Goal: Task Accomplishment & Management: Manage account settings

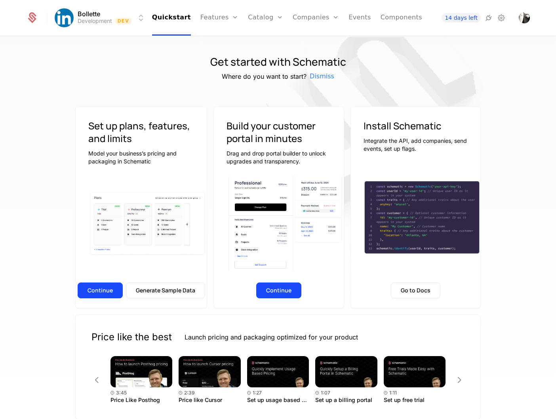
click at [500, 20] on icon at bounding box center [500, 17] width 9 height 9
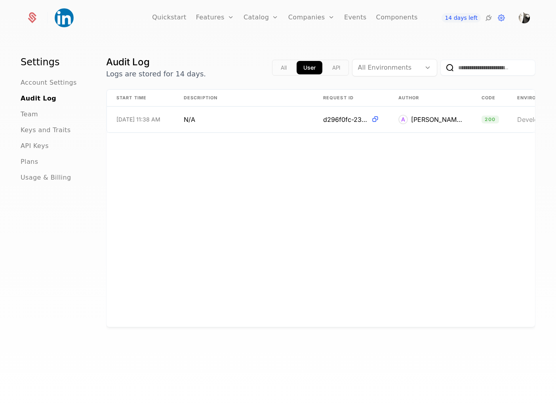
click at [61, 148] on div "API Keys" at bounding box center [54, 145] width 66 height 9
click at [32, 148] on span "API Keys" at bounding box center [35, 145] width 28 height 9
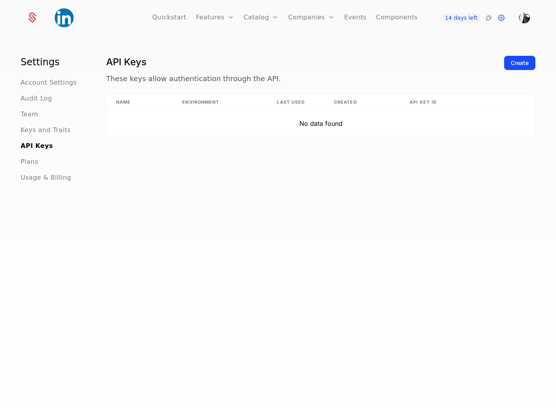
click at [532, 52] on div "Settings Account Settings Audit Log Team Keys and Traits API Keys Plans Usage &…" at bounding box center [278, 230] width 556 height 387
click at [524, 59] on div "Create" at bounding box center [520, 63] width 18 height 8
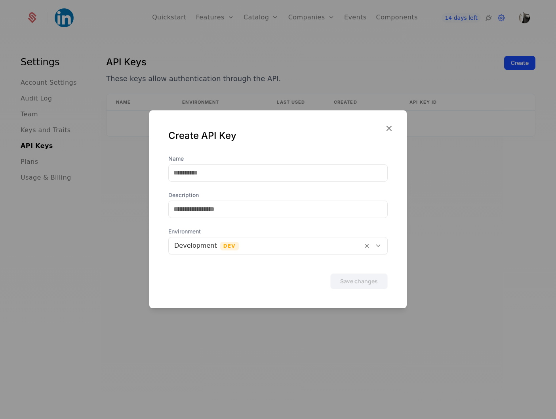
click at [291, 161] on label "Name" at bounding box center [277, 159] width 219 height 8
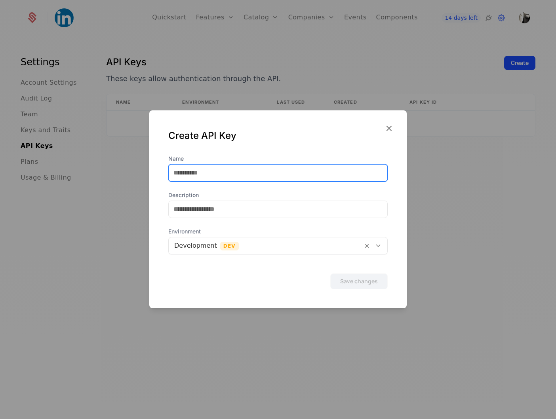
click at [291, 165] on input "Name" at bounding box center [278, 173] width 218 height 17
type input "****"
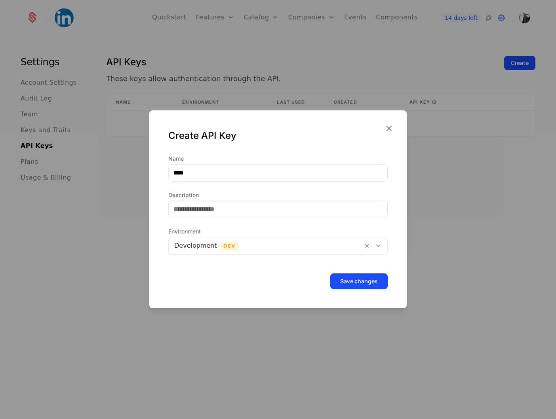
click at [350, 273] on button "Save changes" at bounding box center [358, 281] width 57 height 16
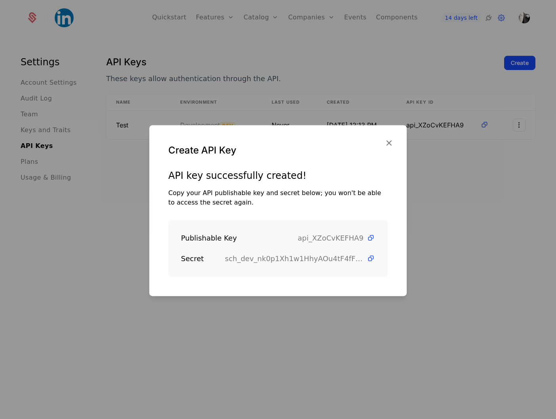
click at [373, 236] on icon at bounding box center [370, 238] width 8 height 8
click at [368, 259] on icon at bounding box center [370, 258] width 8 height 8
click at [389, 142] on icon "button" at bounding box center [389, 143] width 10 height 10
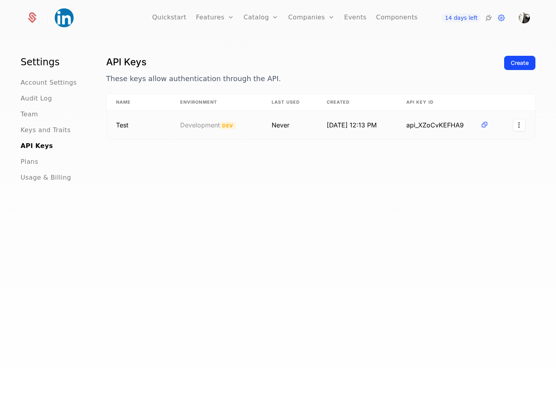
click at [520, 124] on html "Quickstart Features Features Flags Catalog Plans Add Ons Credits Configuration …" at bounding box center [278, 209] width 556 height 419
click at [484, 125] on icon at bounding box center [484, 125] width 8 height 8
click at [170, 23] on link "Quickstart" at bounding box center [169, 18] width 34 height 36
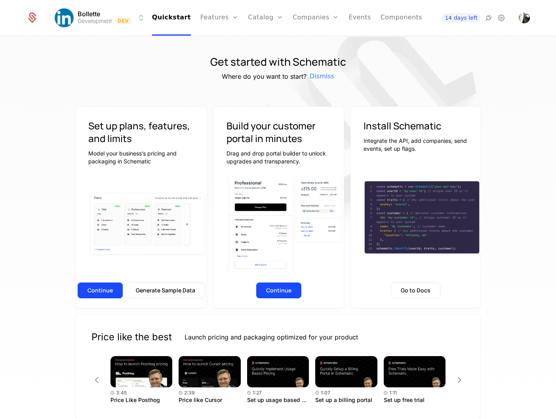
click at [248, 21] on link "Catalog" at bounding box center [265, 18] width 35 height 36
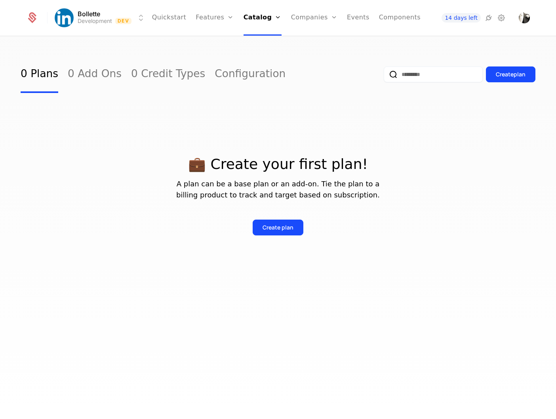
click at [171, 20] on link "Quickstart" at bounding box center [169, 18] width 34 height 36
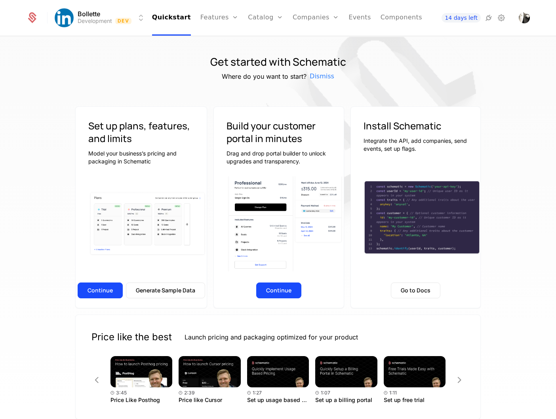
click at [148, 287] on button "Generate Sample Data" at bounding box center [165, 291] width 79 height 16
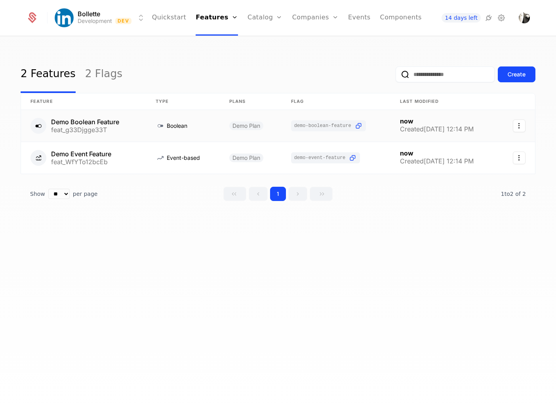
click at [126, 130] on link at bounding box center [83, 126] width 125 height 32
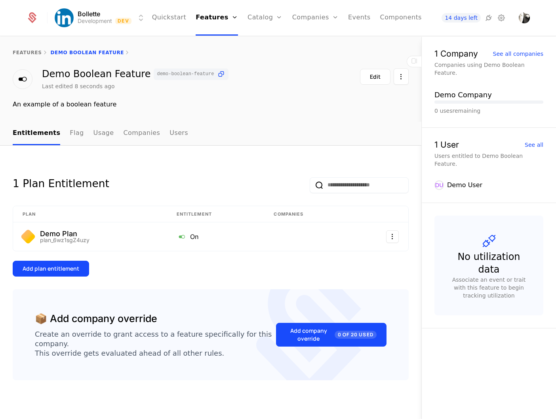
click at [93, 131] on link "Usage" at bounding box center [103, 133] width 21 height 23
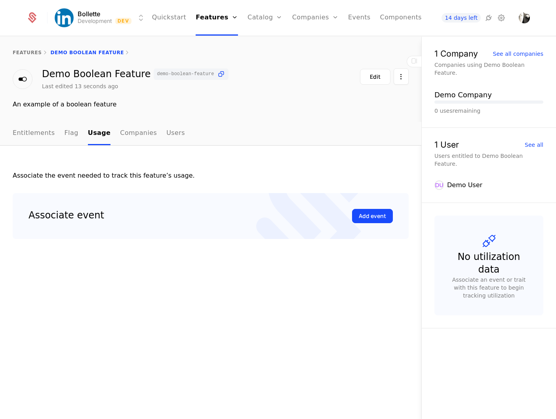
click at [120, 142] on link "Companies" at bounding box center [138, 133] width 37 height 23
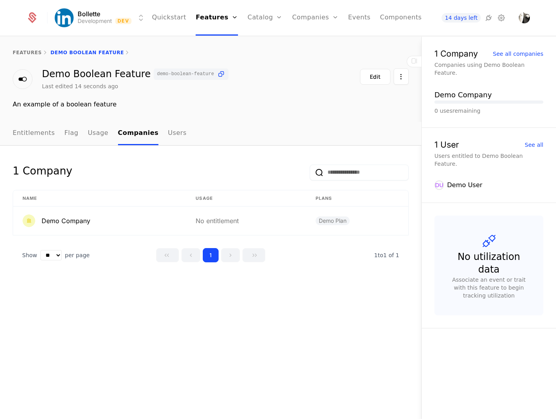
click at [154, 137] on ul "Entitlements Flag Usage Companies Users" at bounding box center [100, 133] width 174 height 23
click at [168, 135] on link "Users" at bounding box center [177, 133] width 19 height 23
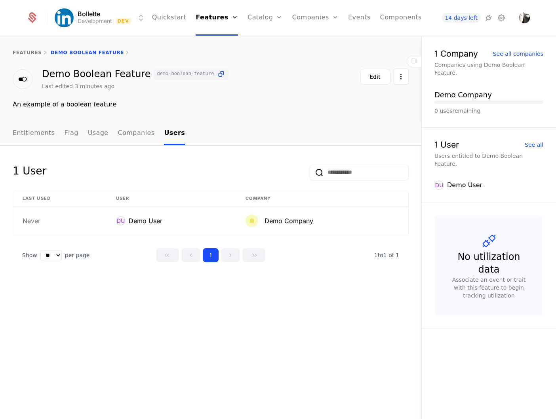
click at [501, 19] on icon at bounding box center [500, 17] width 9 height 9
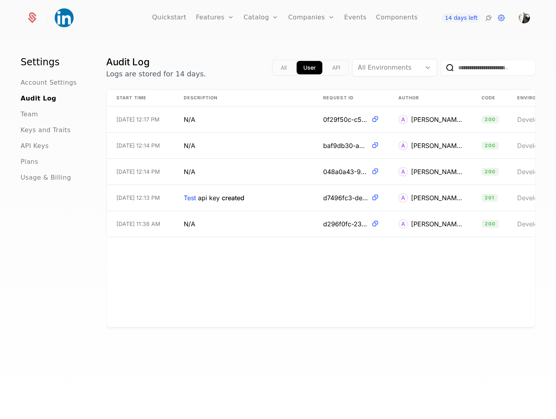
click at [45, 162] on div "Plans" at bounding box center [54, 161] width 66 height 9
click at [29, 162] on span "Plans" at bounding box center [29, 161] width 17 height 9
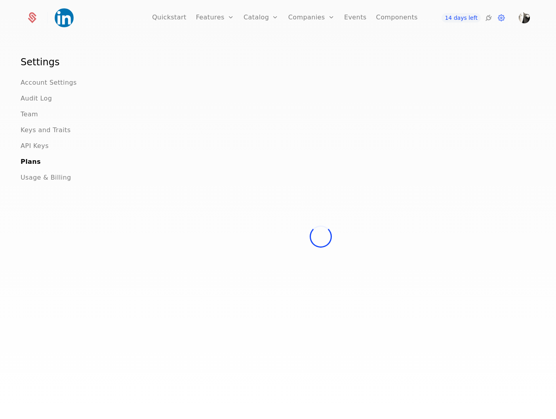
click at [33, 144] on span "API Keys" at bounding box center [35, 145] width 28 height 9
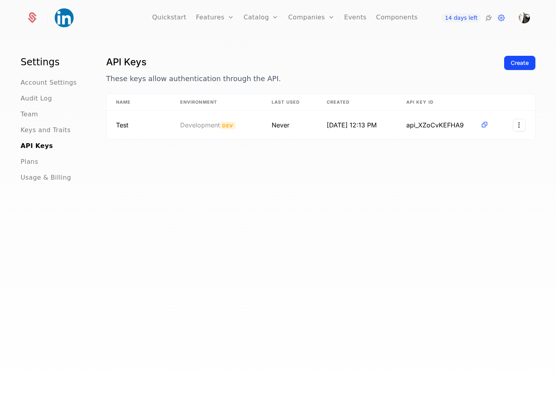
click at [498, 17] on icon at bounding box center [500, 17] width 9 height 9
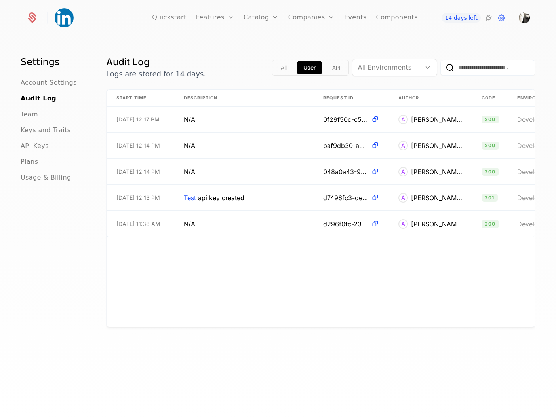
click at [224, 39] on link "Features" at bounding box center [223, 39] width 36 height 6
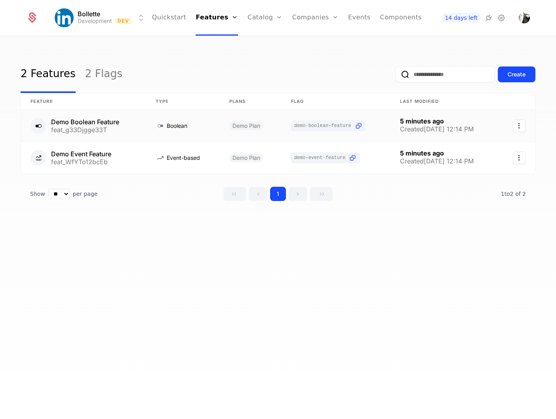
click at [99, 127] on link at bounding box center [83, 126] width 125 height 32
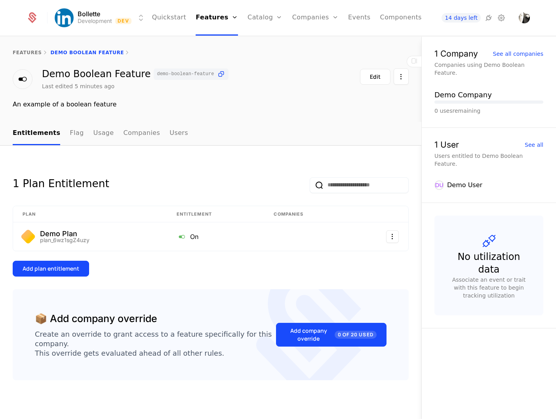
click at [74, 129] on link "Flag" at bounding box center [77, 133] width 14 height 23
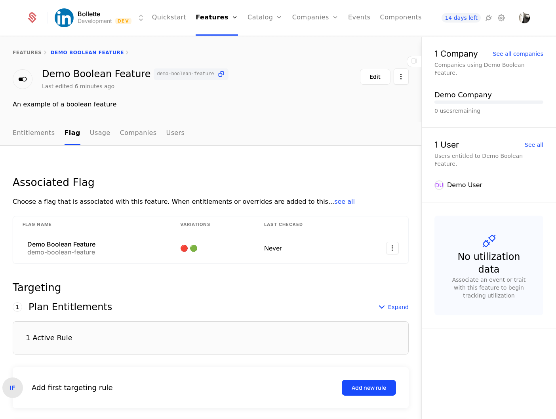
click at [93, 133] on link "Usage" at bounding box center [100, 133] width 21 height 23
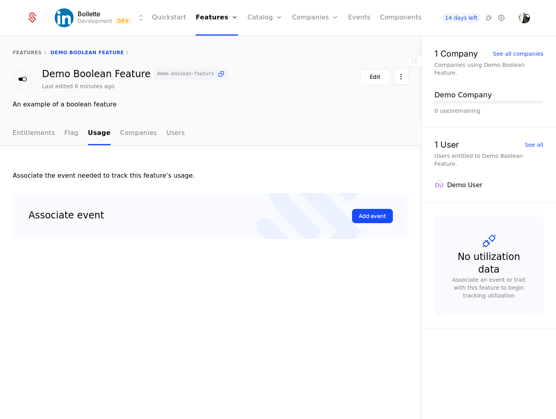
click at [366, 216] on div "Add event" at bounding box center [372, 216] width 27 height 8
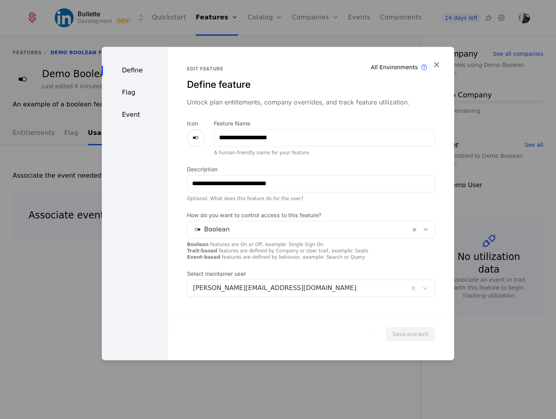
click at [438, 67] on icon "button" at bounding box center [436, 64] width 10 height 10
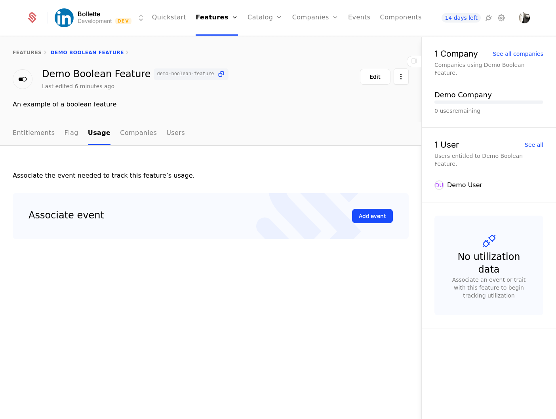
click at [254, 11] on link "Catalog" at bounding box center [264, 18] width 35 height 36
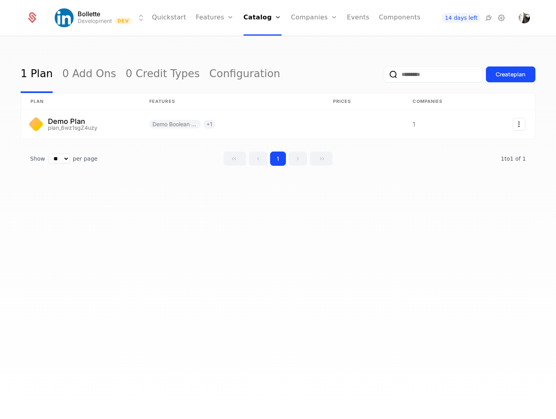
click at [216, 15] on link "Features" at bounding box center [215, 18] width 38 height 36
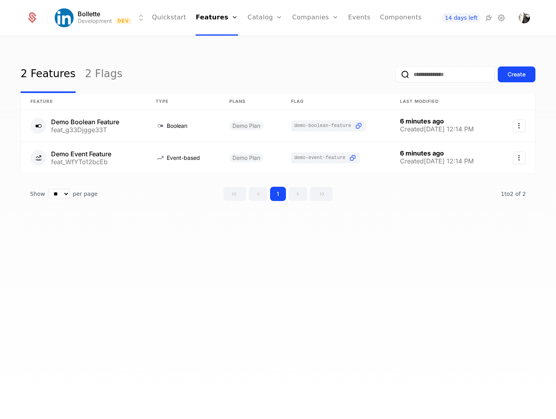
click at [216, 51] on link "Flags" at bounding box center [223, 51] width 36 height 6
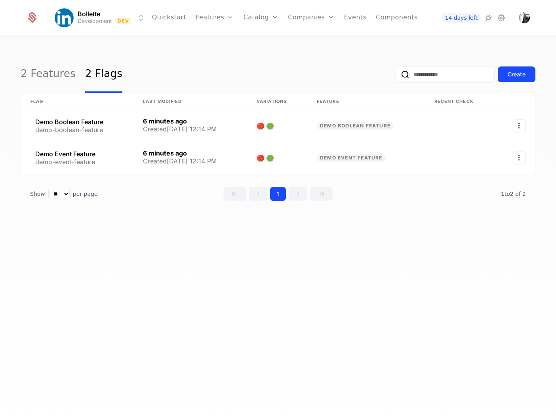
click at [264, 39] on link "Plans" at bounding box center [273, 39] width 41 height 6
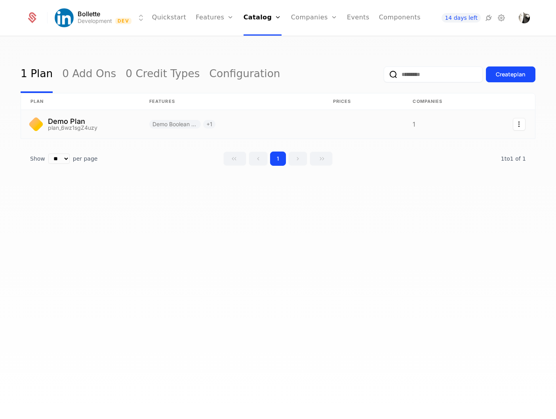
click at [78, 116] on link at bounding box center [80, 124] width 119 height 28
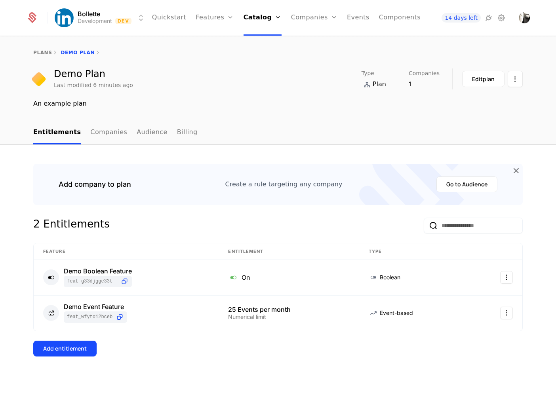
click at [91, 131] on link "Companies" at bounding box center [108, 132] width 37 height 23
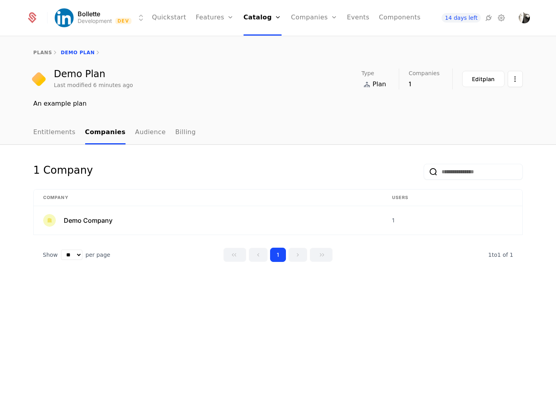
click at [142, 133] on link "Audience" at bounding box center [150, 132] width 31 height 23
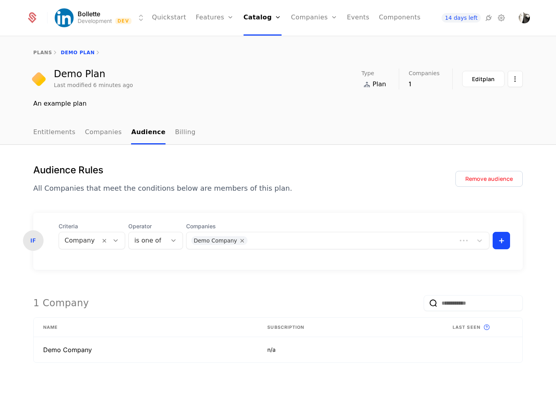
click at [182, 137] on link "Billing" at bounding box center [185, 132] width 21 height 23
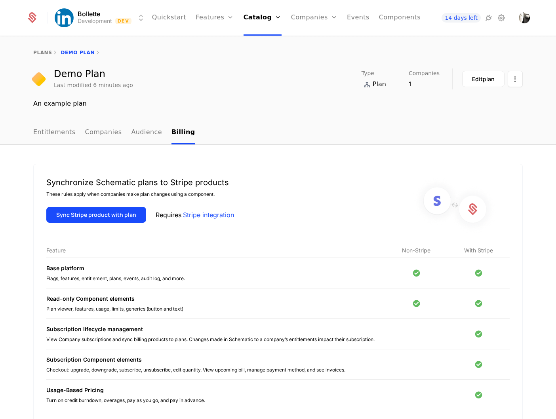
click at [174, 17] on link "Quickstart" at bounding box center [169, 18] width 34 height 36
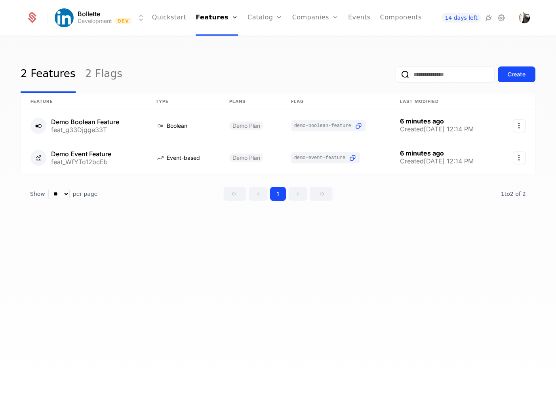
click at [104, 76] on link "2 Flags" at bounding box center [103, 74] width 37 height 37
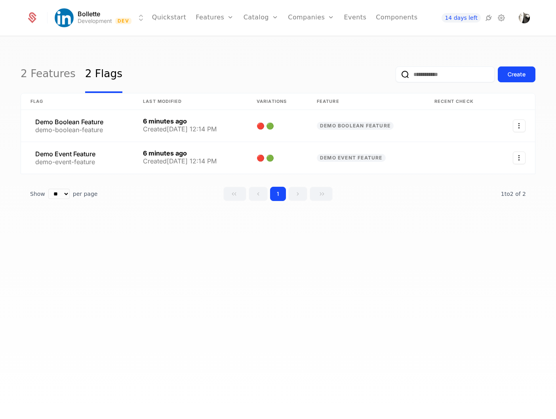
click at [43, 78] on link "2 Features" at bounding box center [48, 74] width 55 height 37
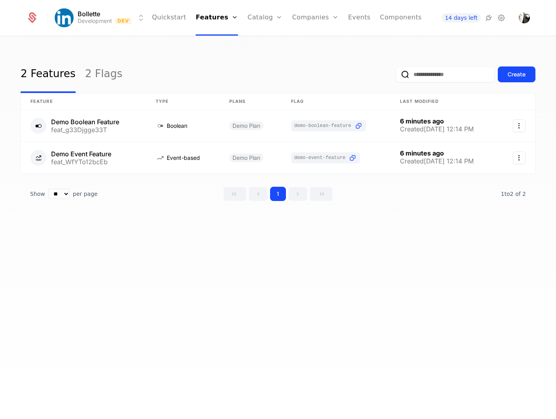
click at [265, 42] on link "Plans" at bounding box center [277, 39] width 41 height 6
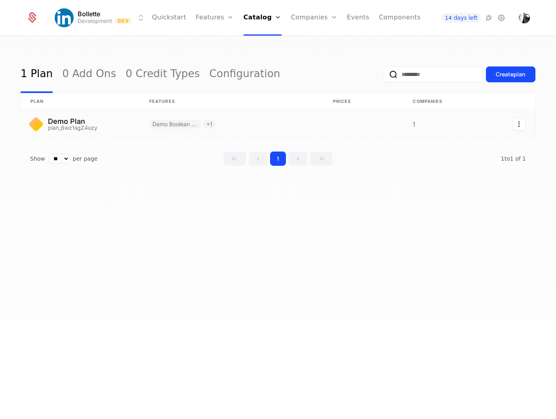
click at [113, 118] on link at bounding box center [80, 124] width 119 height 28
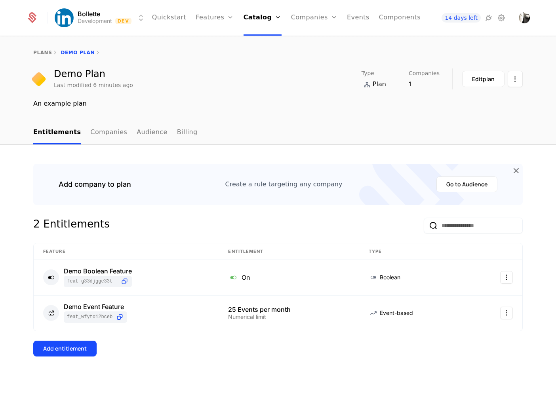
click at [177, 133] on link "Billing" at bounding box center [187, 132] width 21 height 23
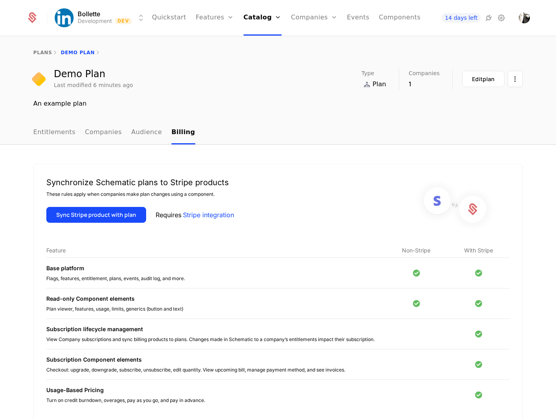
click at [146, 132] on link "Audience" at bounding box center [146, 132] width 31 height 23
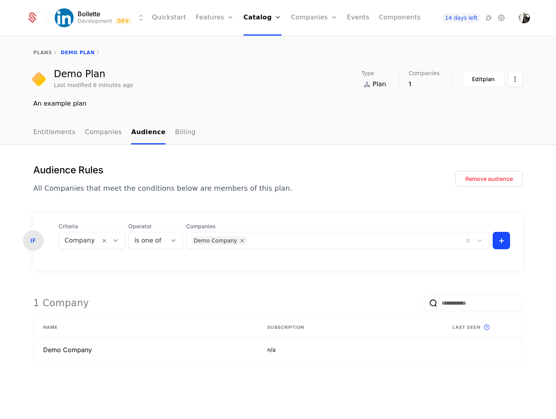
click at [97, 133] on link "Companies" at bounding box center [103, 132] width 37 height 23
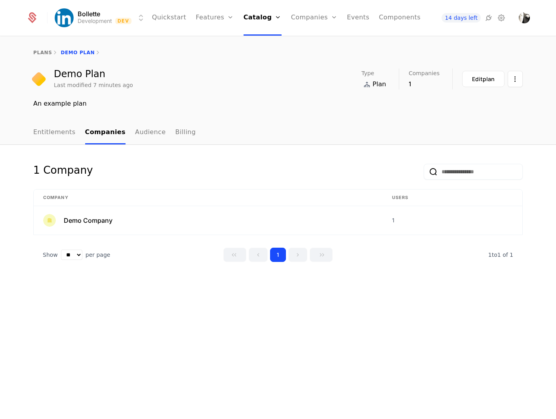
click at [67, 132] on link "Entitlements" at bounding box center [54, 132] width 42 height 23
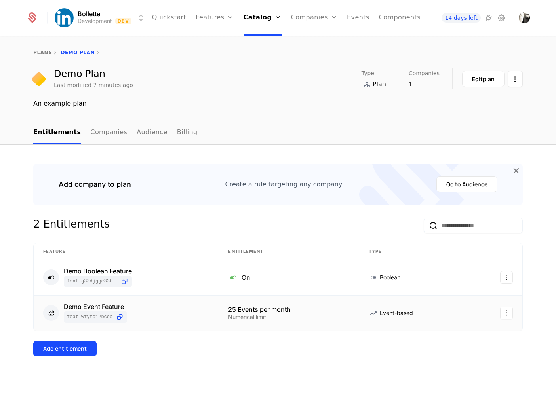
click at [118, 300] on td "Demo Event Feature feat_WfYTo12bcEb" at bounding box center [126, 313] width 185 height 35
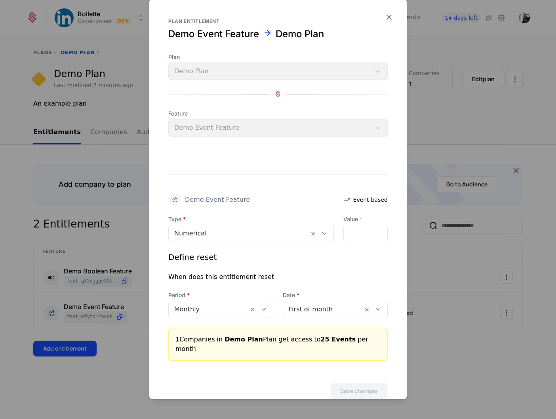
click at [384, 19] on icon "button" at bounding box center [389, 16] width 10 height 10
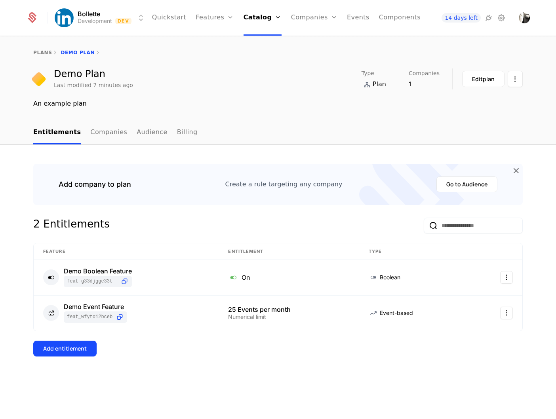
click at [260, 67] on link "Credits" at bounding box center [273, 64] width 41 height 6
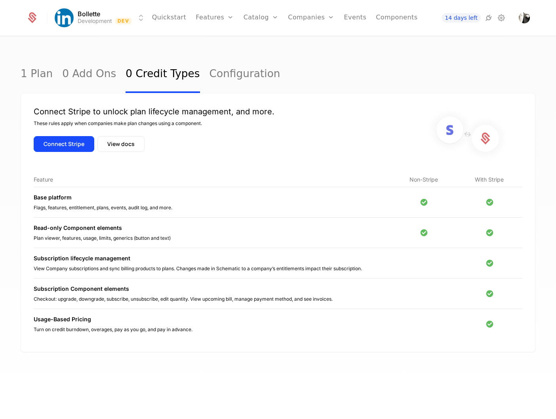
click at [301, 21] on link "Companies" at bounding box center [311, 18] width 46 height 36
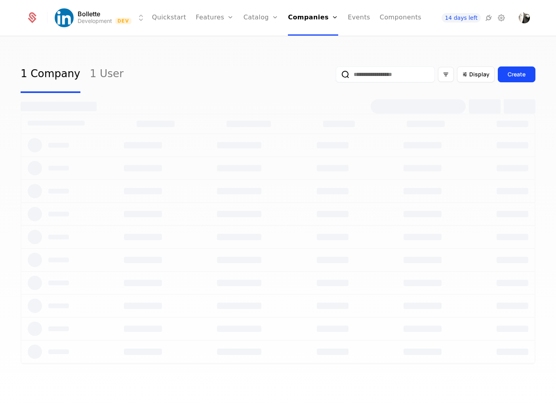
click at [304, 40] on link "Companies" at bounding box center [315, 39] width 36 height 6
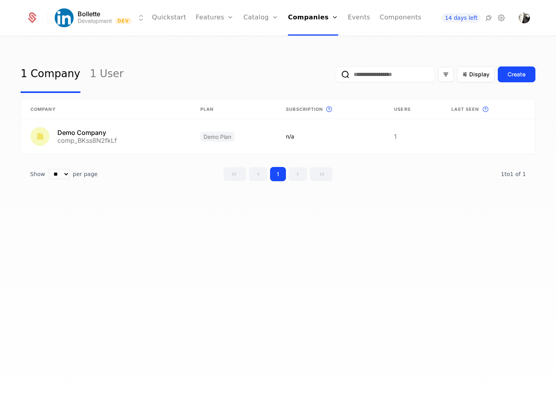
click at [352, 14] on link "Events" at bounding box center [358, 18] width 23 height 36
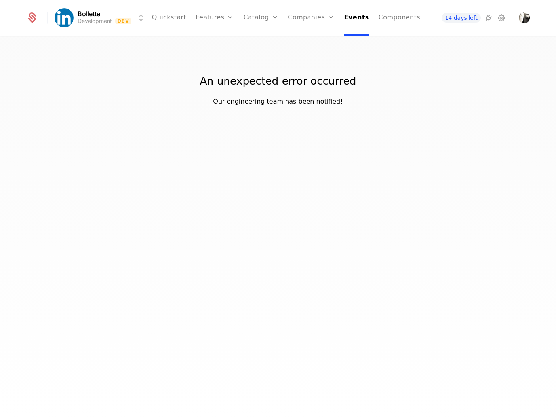
click at [380, 20] on link "Components" at bounding box center [399, 18] width 42 height 36
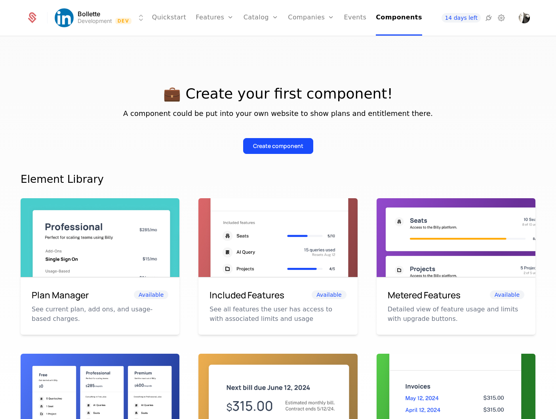
click at [174, 15] on link "Quickstart" at bounding box center [169, 18] width 34 height 36
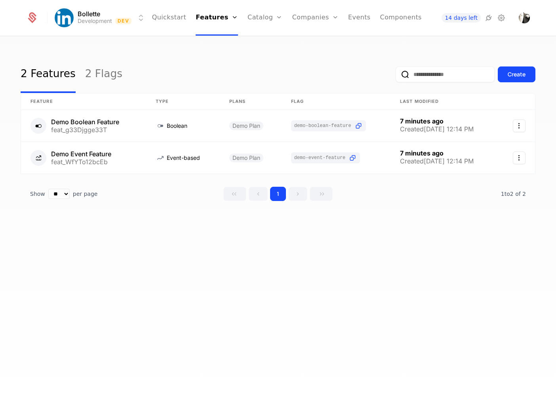
click at [141, 19] on html "Bollette Development Dev Quickstart Features Features Flags Catalog Plans Add O…" at bounding box center [278, 209] width 556 height 419
click at [103, 73] on link "2 Flags" at bounding box center [103, 74] width 37 height 37
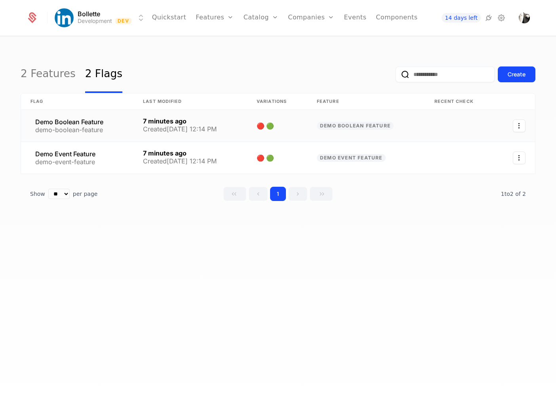
click at [80, 125] on link at bounding box center [77, 126] width 112 height 32
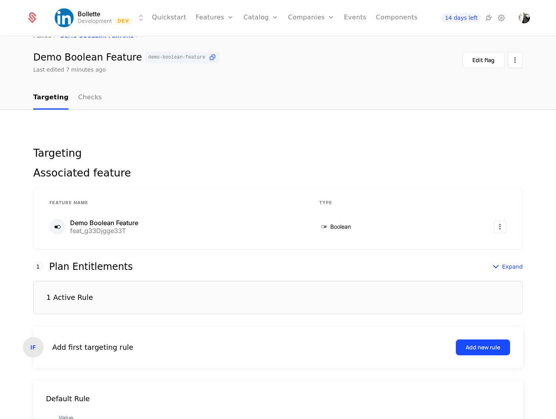
scroll to position [89, 0]
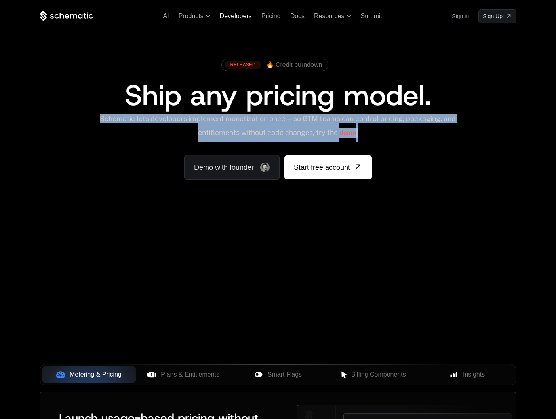
click at [245, 16] on span "Developers" at bounding box center [236, 16] width 32 height 7
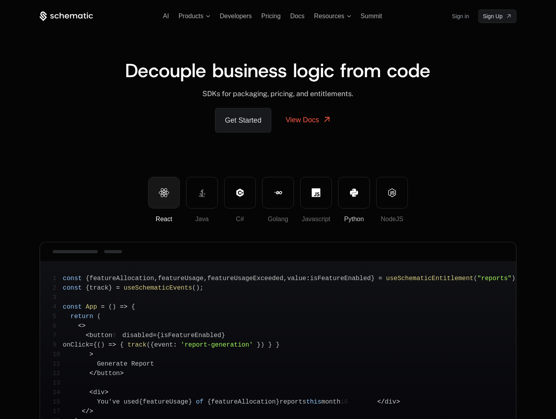
click at [365, 203] on button "Python" at bounding box center [354, 193] width 32 height 32
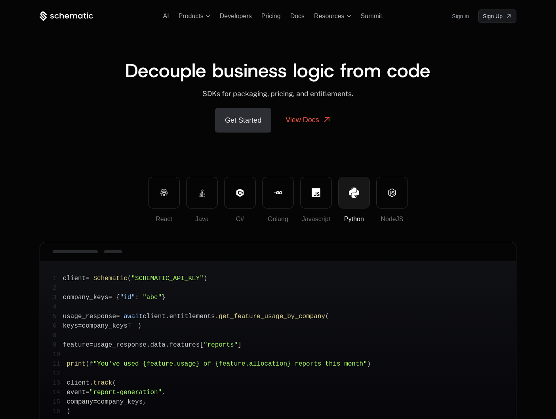
click at [256, 118] on link "Get Started" at bounding box center [243, 120] width 56 height 25
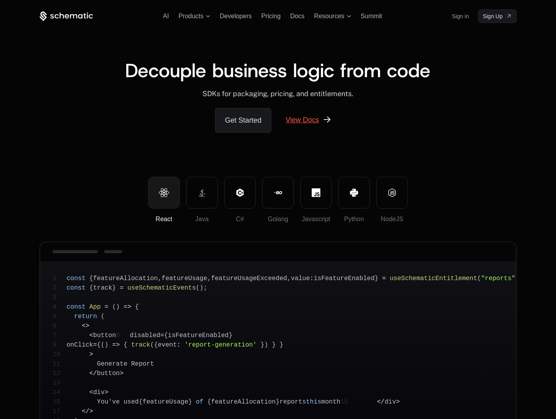
click at [300, 120] on link "View Docs" at bounding box center [308, 120] width 65 height 24
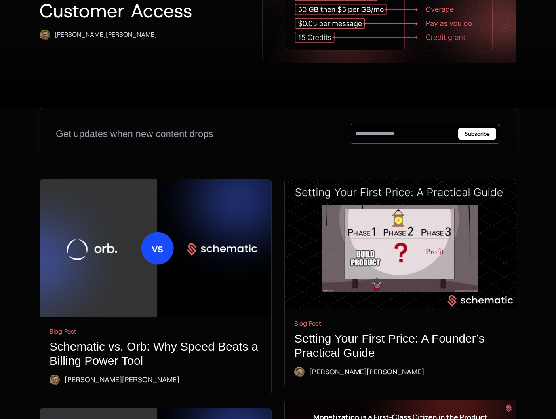
scroll to position [156, 0]
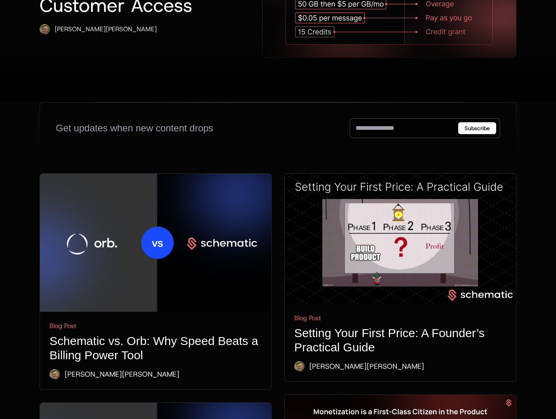
click at [138, 249] on img at bounding box center [155, 243] width 231 height 138
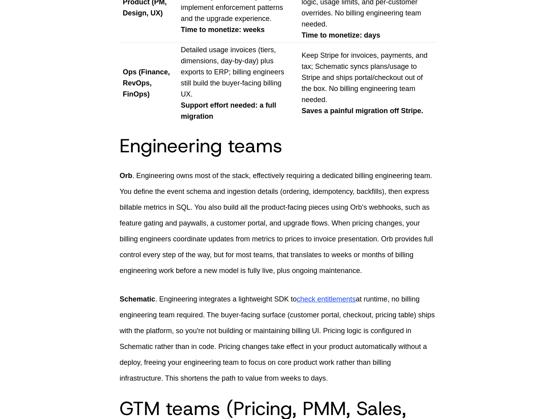
scroll to position [1174, 0]
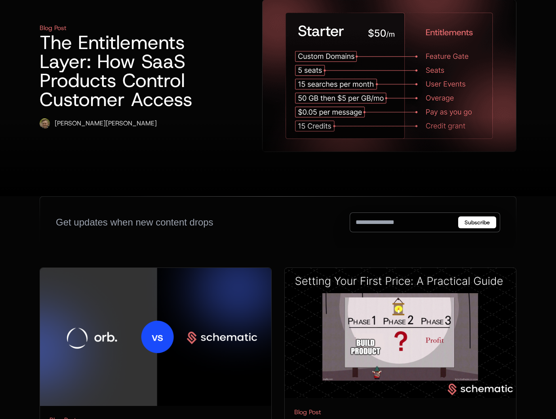
scroll to position [103, 0]
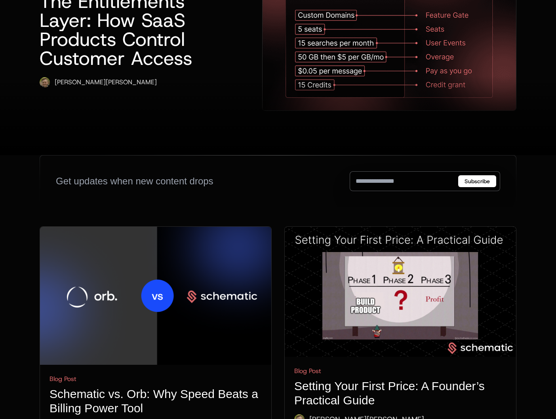
click at [413, 247] on img at bounding box center [400, 292] width 231 height 130
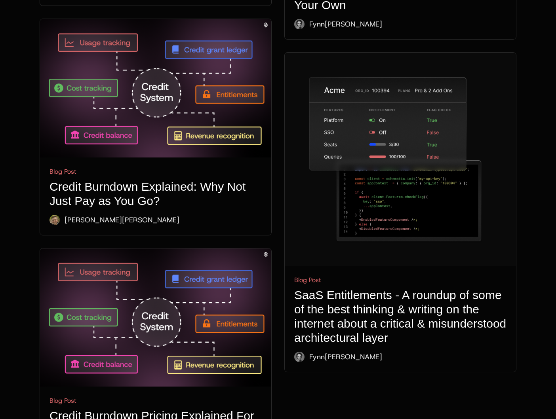
scroll to position [2731, 0]
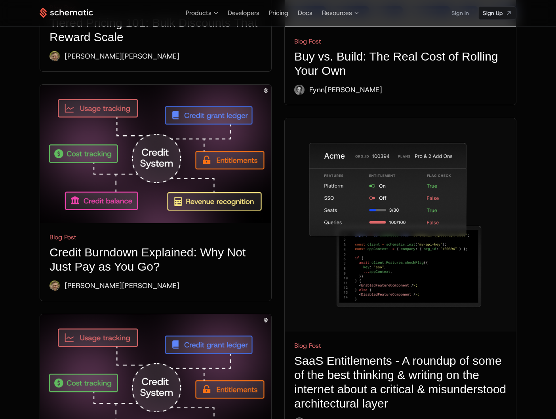
click at [218, 166] on img at bounding box center [155, 154] width 231 height 138
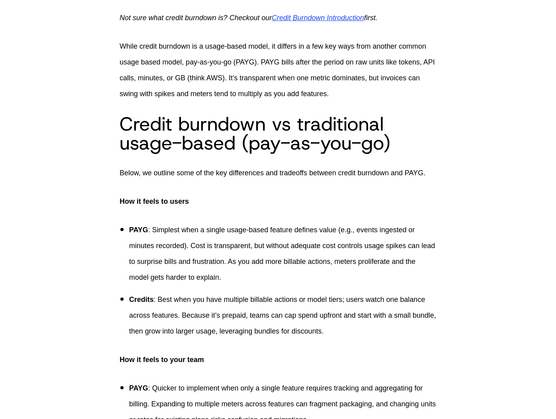
scroll to position [357, 0]
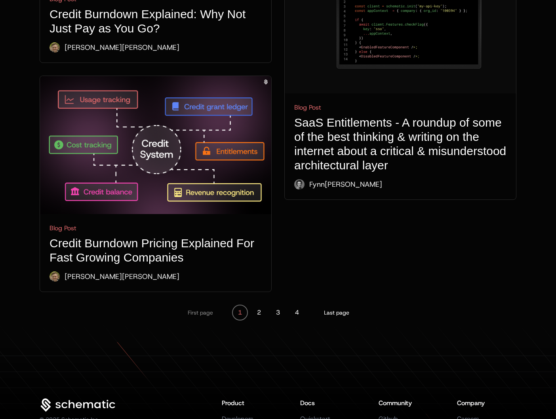
scroll to position [3002, 0]
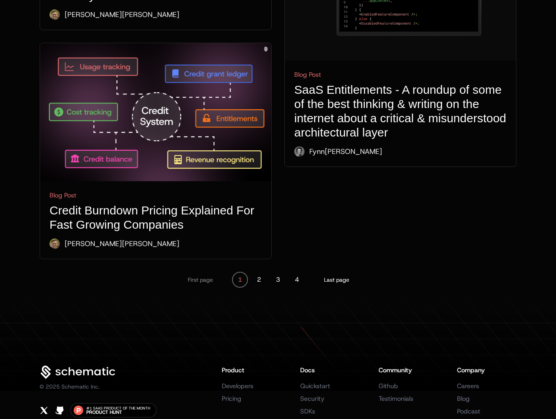
click at [365, 83] on h1 "SaaS Entitlements - A roundup of some of the best thinking & writing on the int…" at bounding box center [400, 111] width 212 height 57
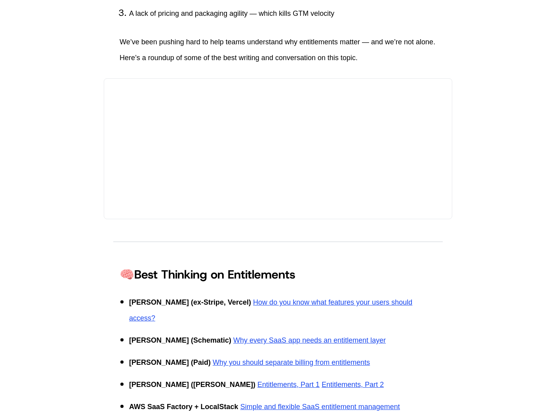
scroll to position [847, 0]
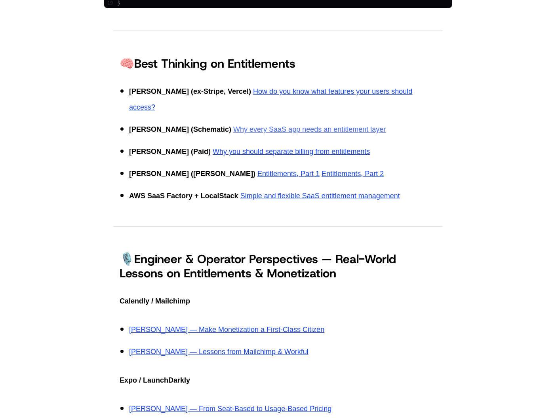
click at [340, 125] on link "Why every SaaS app needs an entitlement layer" at bounding box center [309, 129] width 152 height 8
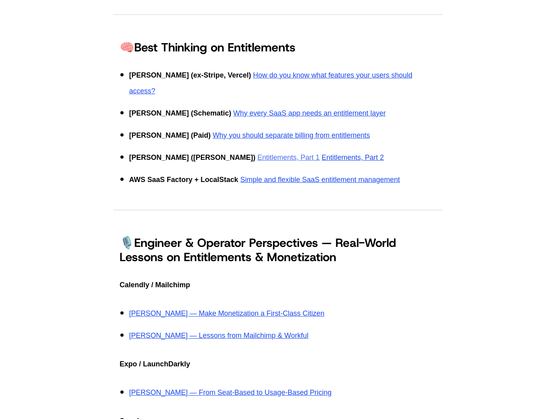
click at [274, 159] on link "Entitlements, Part 1" at bounding box center [288, 158] width 62 height 8
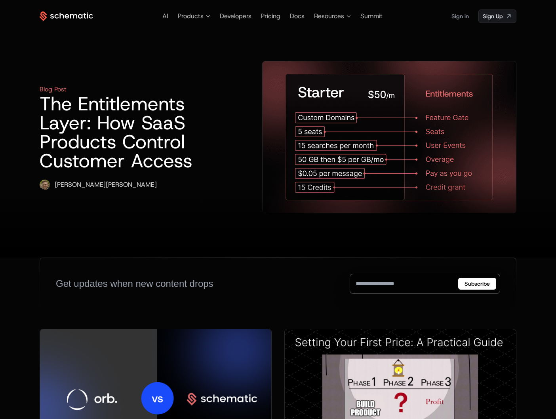
click at [175, 105] on h1 "The Entitlements Layer: How SaaS Products Control Customer Access" at bounding box center [126, 132] width 172 height 76
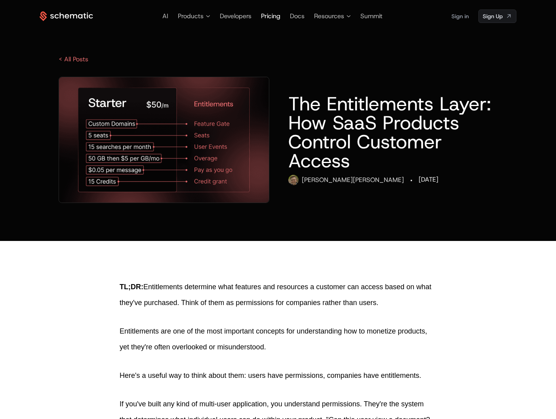
click at [265, 16] on span "Pricing" at bounding box center [270, 16] width 19 height 8
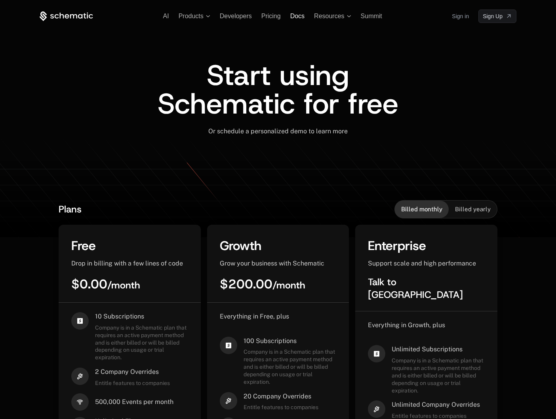
click at [291, 16] on span "Docs" at bounding box center [297, 16] width 14 height 7
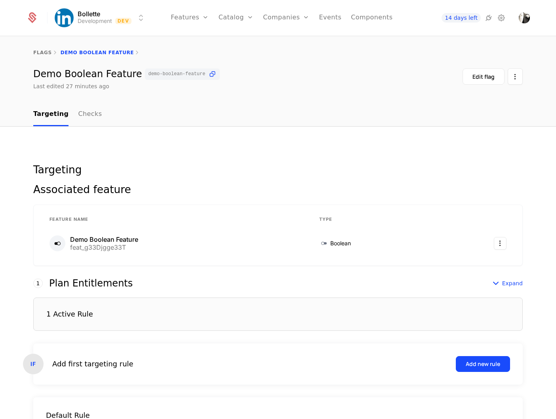
click at [498, 16] on icon at bounding box center [500, 17] width 9 height 9
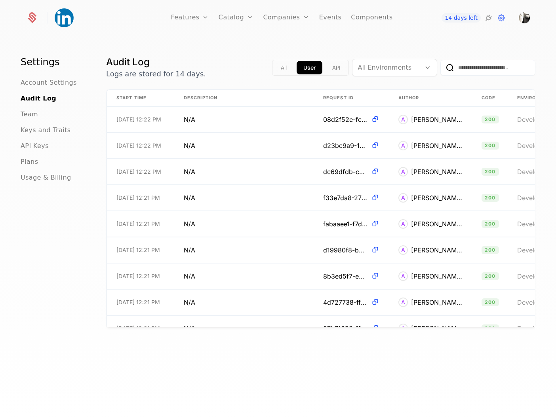
click at [53, 82] on span "Account Settings" at bounding box center [49, 82] width 56 height 9
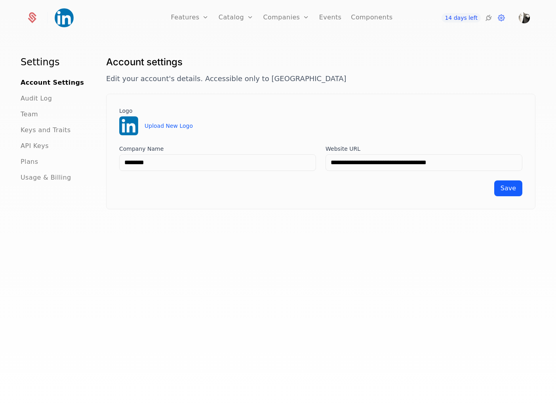
click at [55, 171] on ul "Account Settings Audit Log Team Keys and Traits API Keys Plans Usage & Billing" at bounding box center [54, 130] width 66 height 104
click at [55, 177] on span "Usage & Billing" at bounding box center [46, 177] width 51 height 9
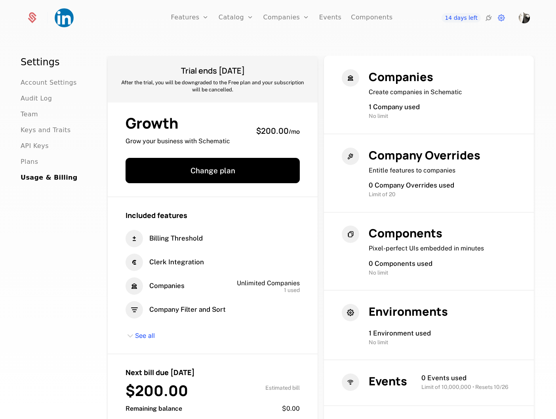
click at [44, 160] on div "Plans" at bounding box center [54, 161] width 66 height 9
click at [33, 160] on span "Plans" at bounding box center [29, 161] width 17 height 9
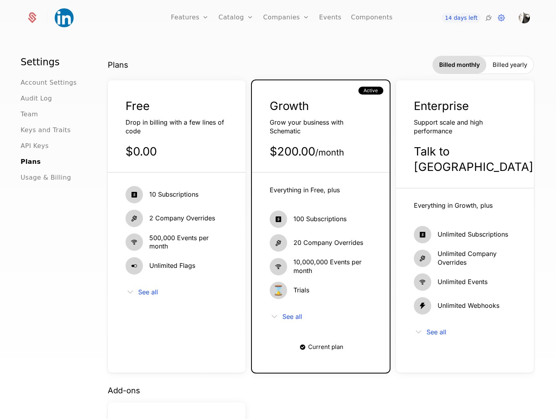
click at [28, 139] on ul "Account Settings Audit Log Team Keys and Traits API Keys Plans Usage & Billing" at bounding box center [54, 130] width 66 height 104
click at [31, 148] on span "API Keys" at bounding box center [35, 145] width 28 height 9
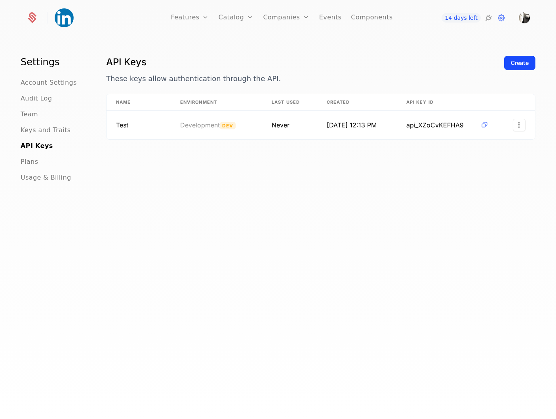
click at [27, 135] on span "Keys and Traits" at bounding box center [46, 129] width 50 height 9
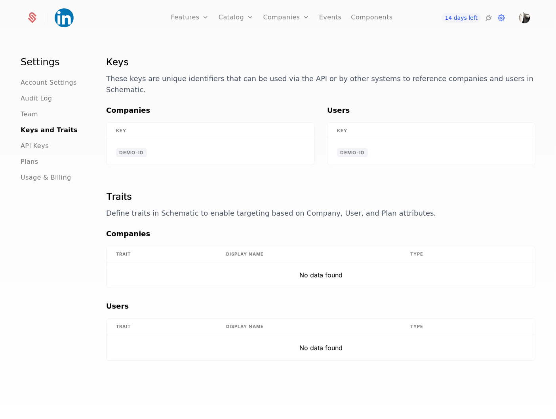
click at [32, 148] on span "API Keys" at bounding box center [35, 145] width 28 height 9
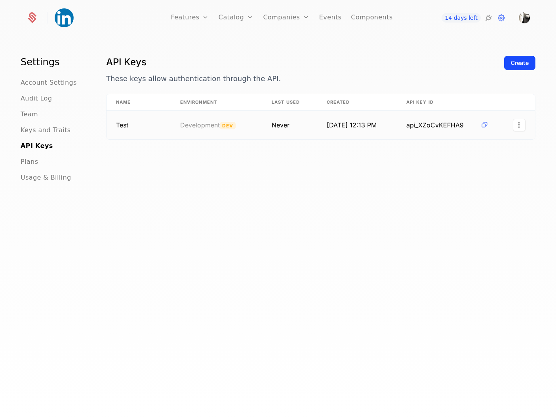
click at [521, 124] on html "Features Features Flags Catalog Plans Add Ons Credits Configuration Companies C…" at bounding box center [278, 209] width 556 height 419
